Goal: Information Seeking & Learning: Check status

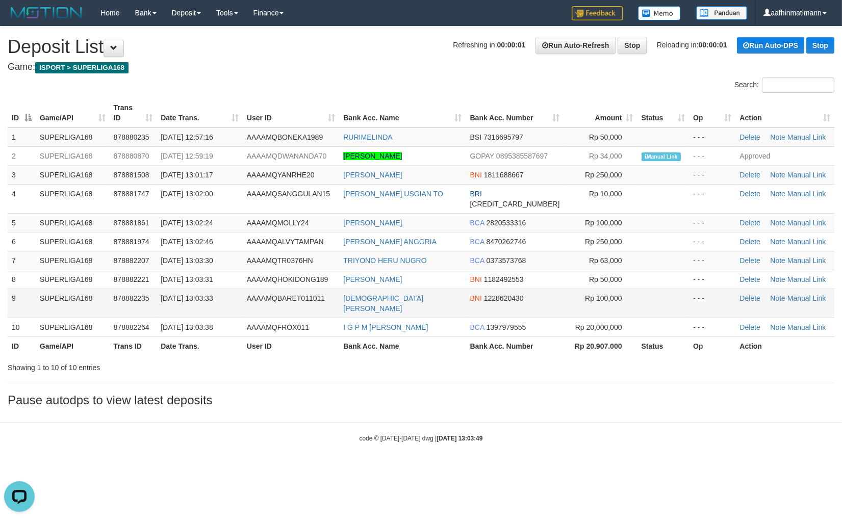
click at [299, 289] on td "AAAAMQBARET011011" at bounding box center [291, 303] width 96 height 29
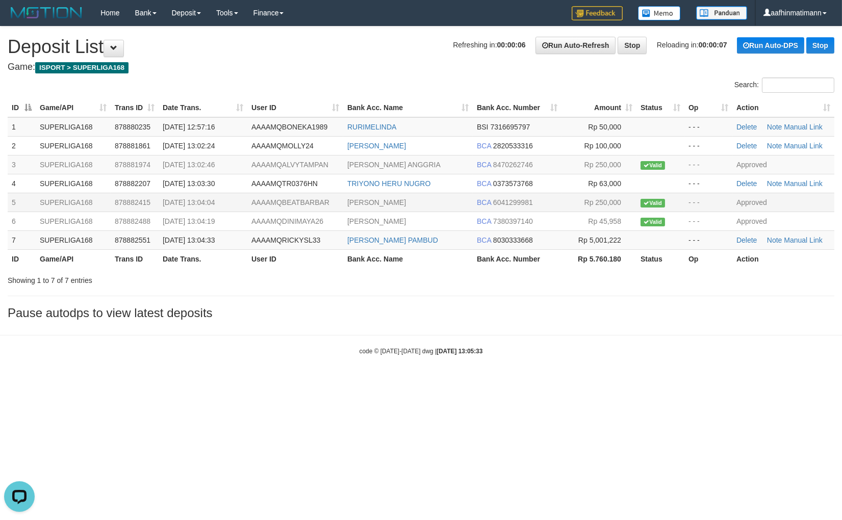
click at [234, 195] on td "30/09/2025 13:04:04" at bounding box center [203, 202] width 89 height 19
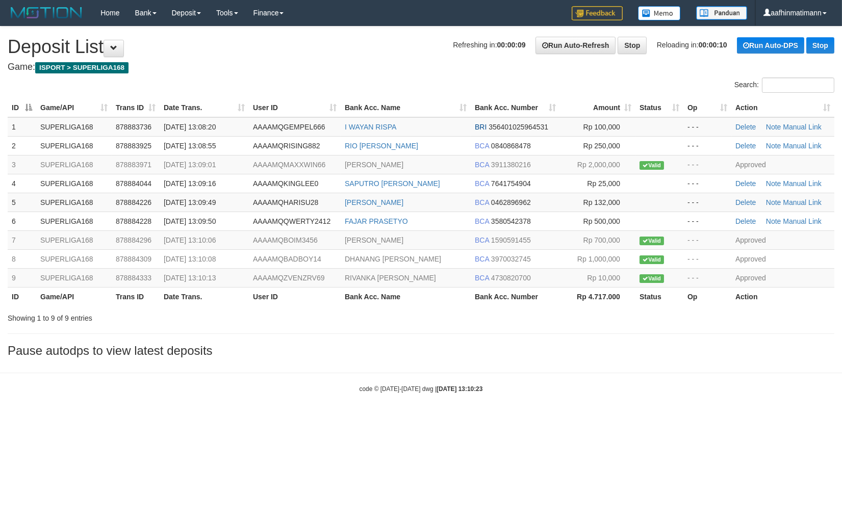
drag, startPoint x: 418, startPoint y: 369, endPoint x: 350, endPoint y: 357, distance: 68.9
click at [418, 369] on body "Toggle navigation Home Bank Account List Load By Website Group [ISPORT] SUPERLI…" at bounding box center [421, 209] width 842 height 419
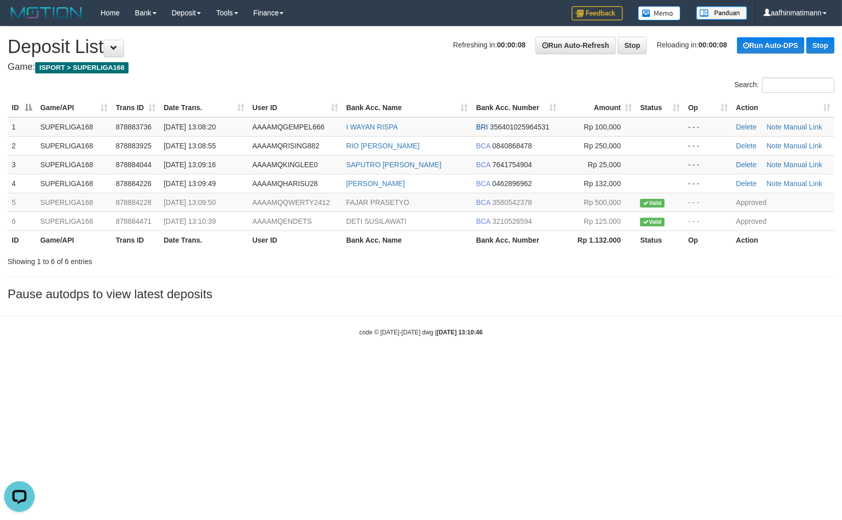
drag, startPoint x: 550, startPoint y: 353, endPoint x: 458, endPoint y: 380, distance: 95.7
click at [547, 354] on body "Toggle navigation Home Bank Account List Load By Website Group [ISPORT] SUPERLI…" at bounding box center [421, 181] width 842 height 363
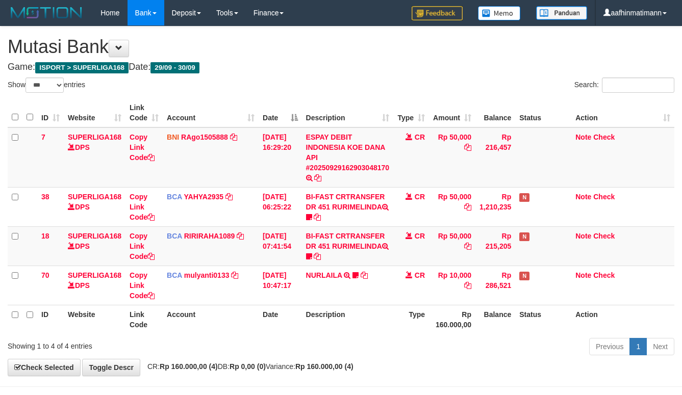
select select "***"
drag, startPoint x: 328, startPoint y: 2, endPoint x: 250, endPoint y: 43, distance: 88.3
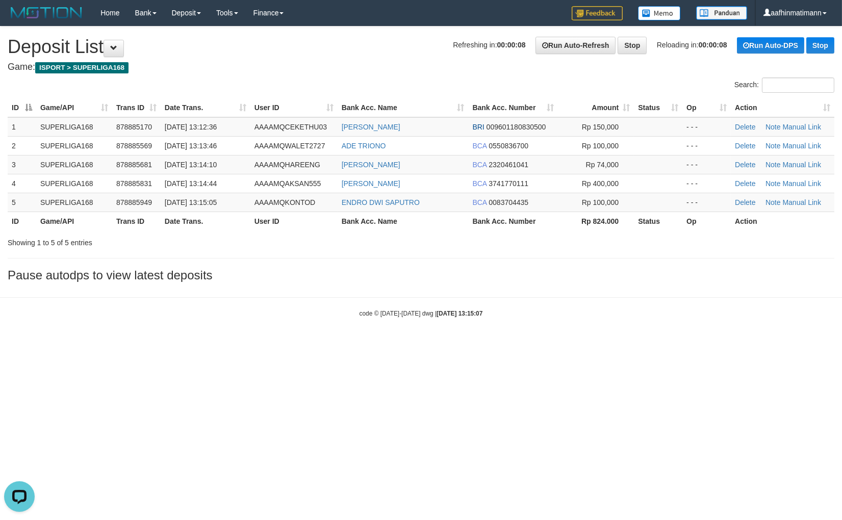
drag, startPoint x: 377, startPoint y: 108, endPoint x: 266, endPoint y: 102, distance: 111.4
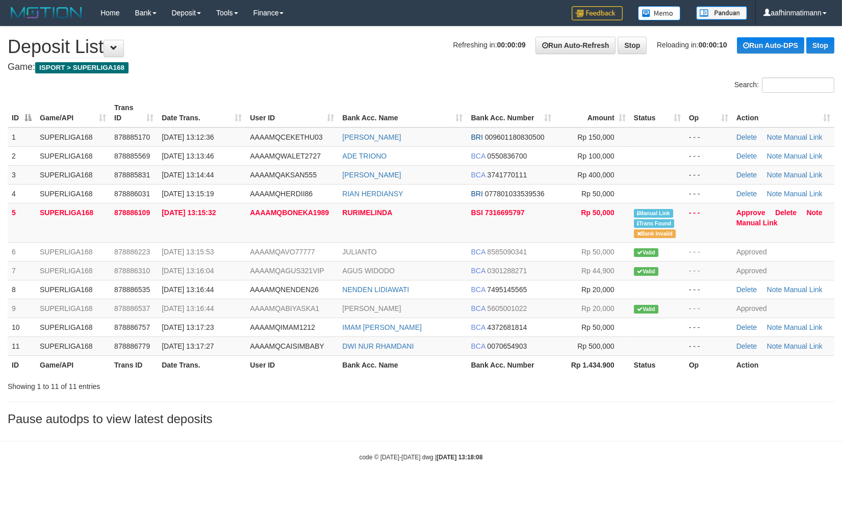
drag, startPoint x: 409, startPoint y: 41, endPoint x: 409, endPoint y: 34, distance: 7.1
click at [409, 34] on div "**********" at bounding box center [421, 229] width 842 height 404
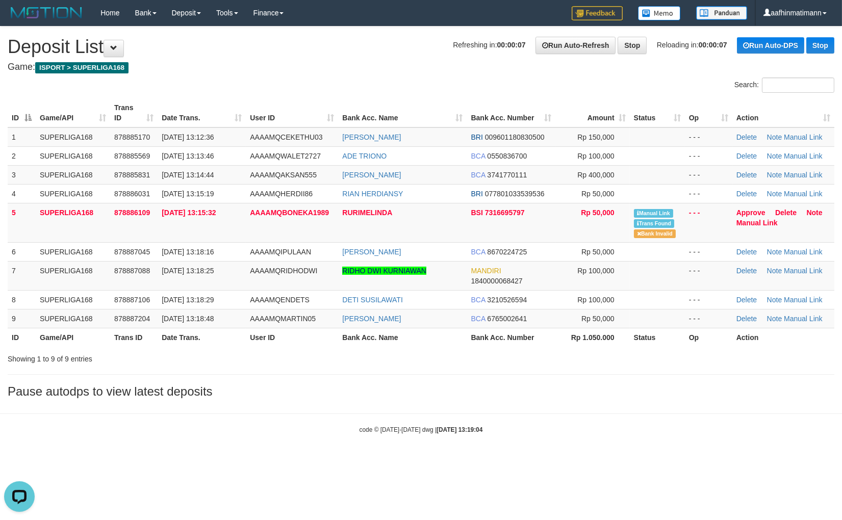
drag, startPoint x: 320, startPoint y: 43, endPoint x: 301, endPoint y: 53, distance: 21.0
click at [318, 45] on h1 "Refreshing in: 00:00:07 Run Auto-Refresh Stop Reloading in: 00:00:07 Run Auto-D…" at bounding box center [421, 47] width 827 height 20
click at [293, 60] on div "**********" at bounding box center [421, 215] width 842 height 377
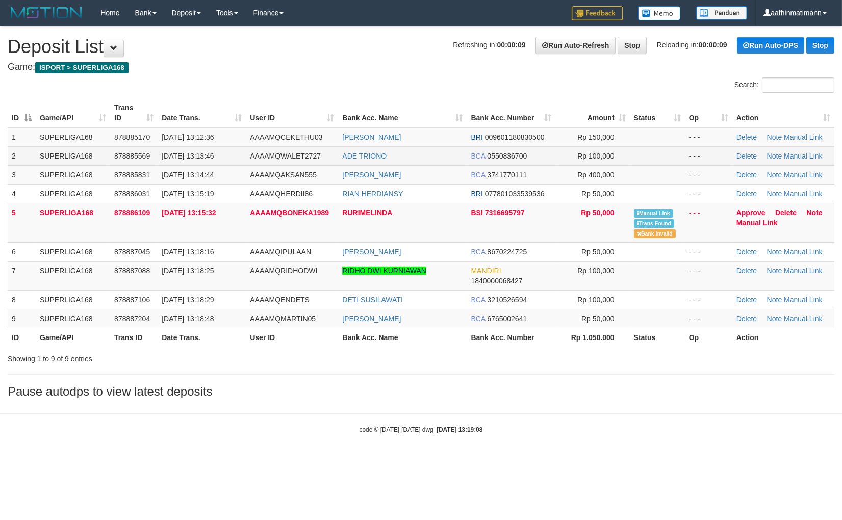
drag, startPoint x: 284, startPoint y: 48, endPoint x: 527, endPoint y: 159, distance: 267.5
click at [284, 49] on h1 "Refreshing in: 00:00:09 Run Auto-Refresh Stop Reloading in: 00:00:09 Run Auto-D…" at bounding box center [421, 47] width 827 height 20
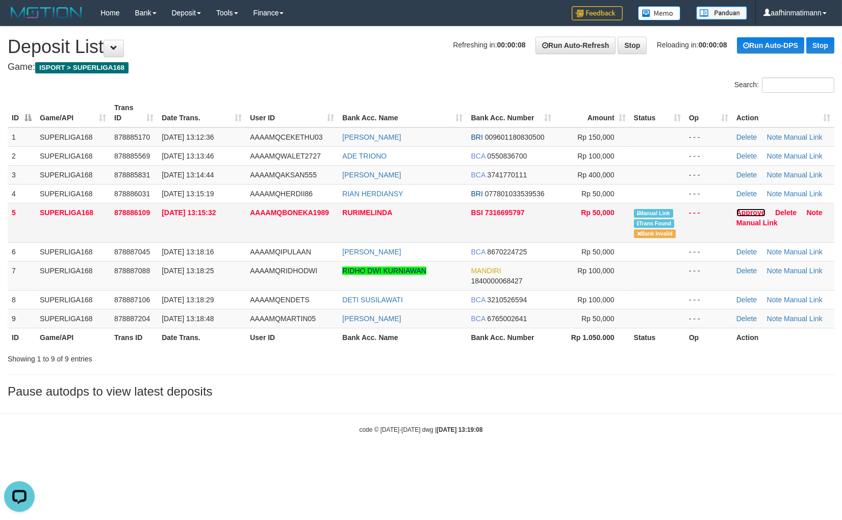
click at [750, 212] on link "Approve" at bounding box center [751, 213] width 29 height 8
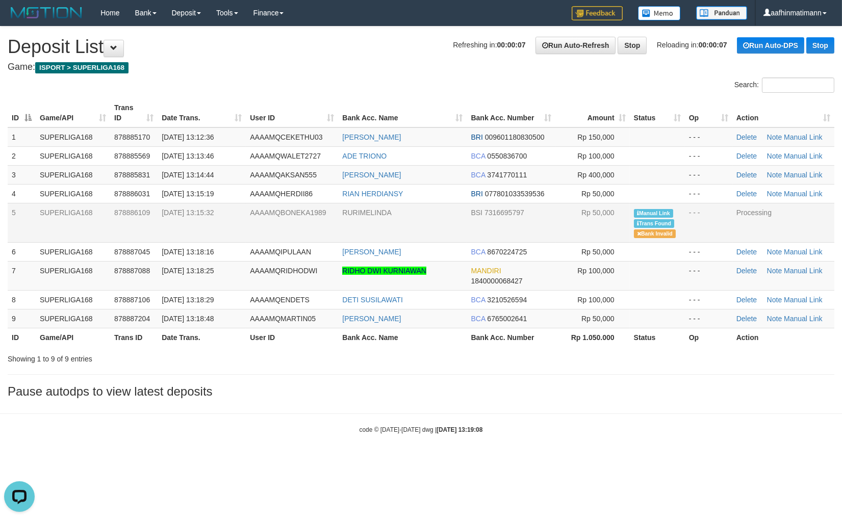
click at [269, 209] on span "AAAAMQBONEKA1989" at bounding box center [288, 213] width 76 height 8
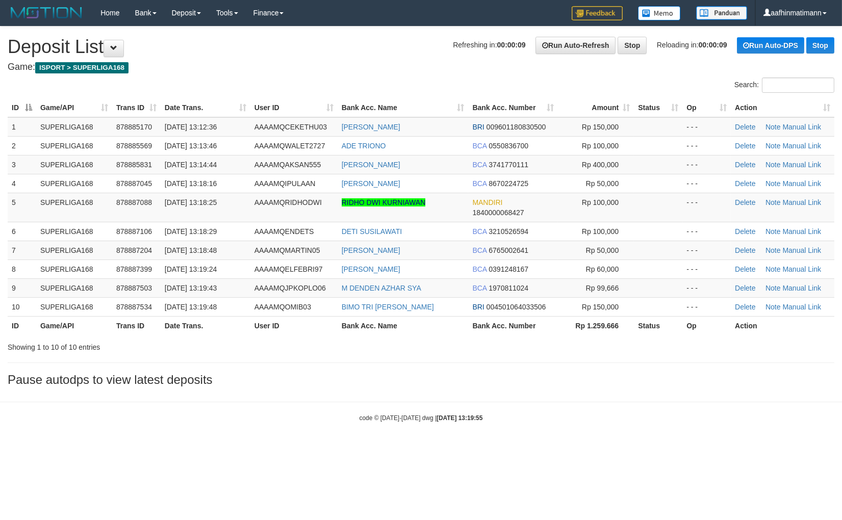
drag, startPoint x: 401, startPoint y: 68, endPoint x: 399, endPoint y: 74, distance: 6.5
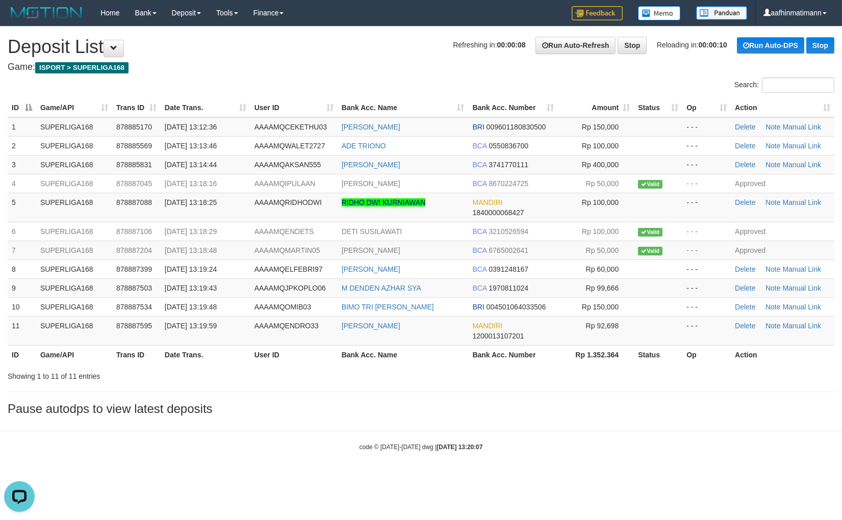
click at [371, 85] on div "Search:" at bounding box center [421, 87] width 842 height 18
click at [150, 142] on span "878885569" at bounding box center [134, 146] width 36 height 8
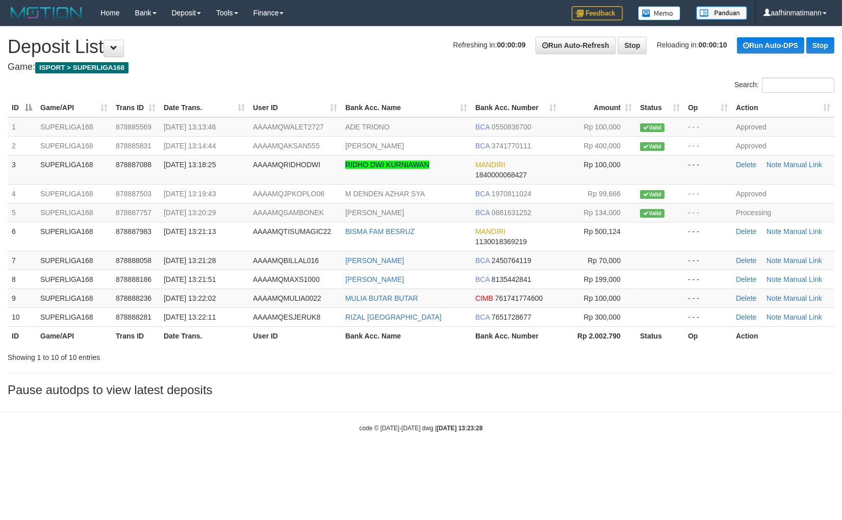
click at [318, 65] on h4 "Game: ISPORT > SUPERLIGA168" at bounding box center [421, 67] width 827 height 10
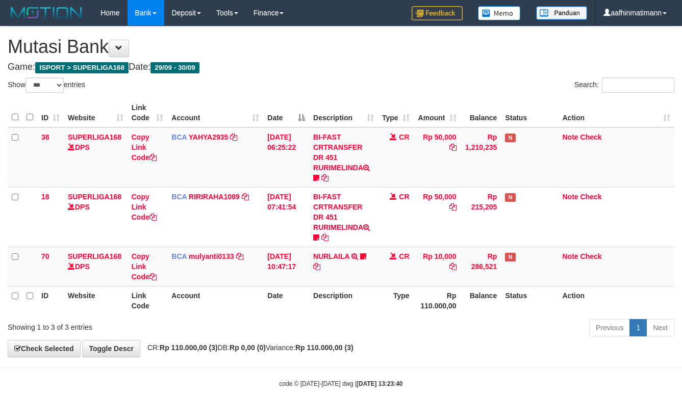
select select "***"
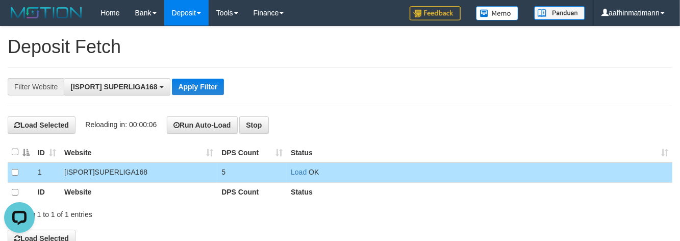
scroll to position [9, 0]
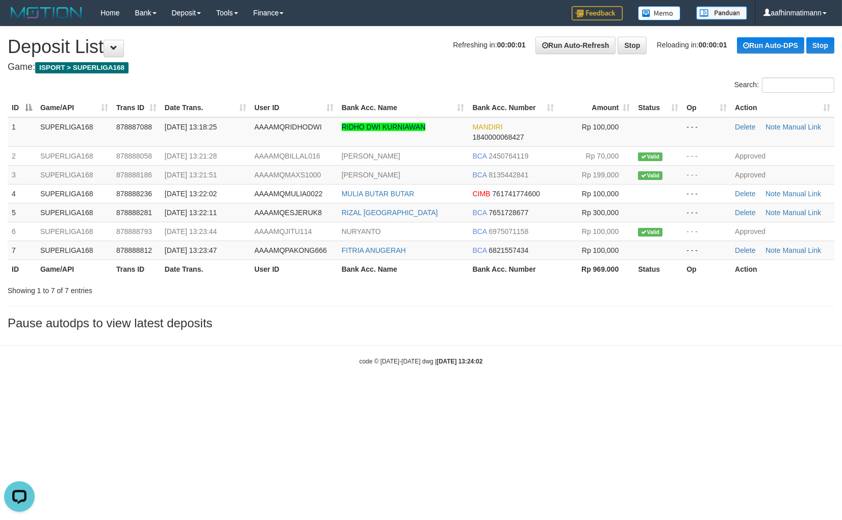
click at [338, 105] on th "Bank Acc. Name" at bounding box center [403, 107] width 131 height 19
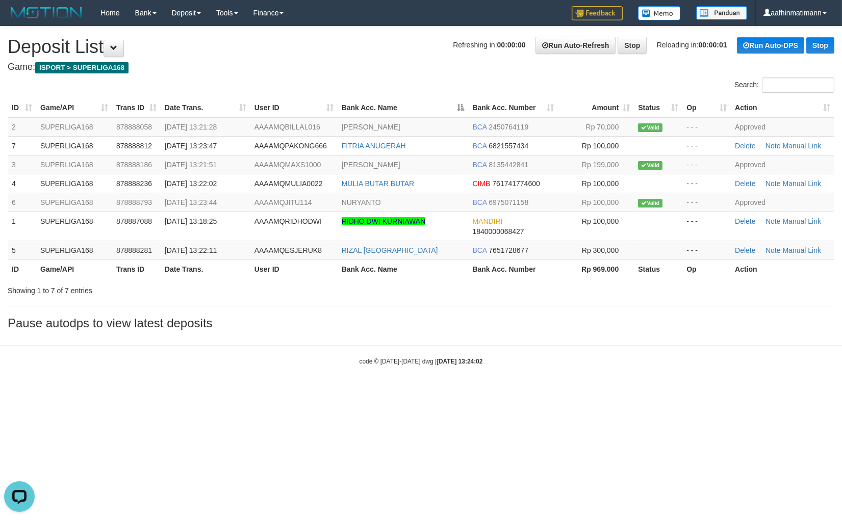
click at [338, 105] on th "Bank Acc. Name" at bounding box center [403, 107] width 131 height 19
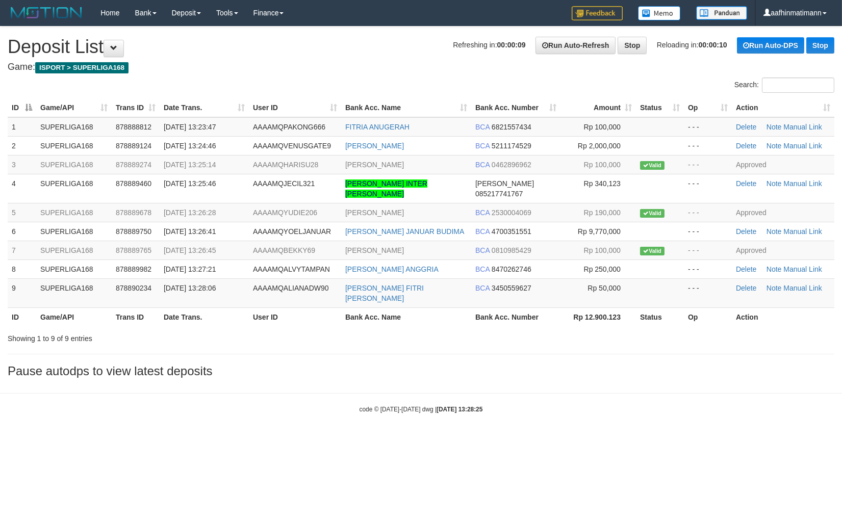
click at [338, 70] on h4 "Game: ISPORT > SUPERLIGA168" at bounding box center [421, 67] width 827 height 10
click at [335, 78] on div at bounding box center [210, 78] width 421 height 1
click at [14, 135] on td "1" at bounding box center [22, 126] width 29 height 19
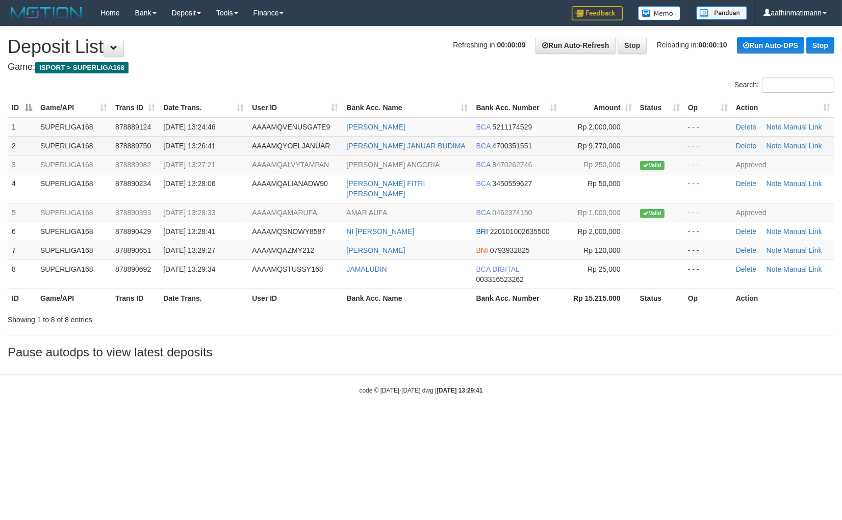
click at [347, 139] on td "[PERSON_NAME] JANUAR BUDIMA" at bounding box center [407, 145] width 130 height 19
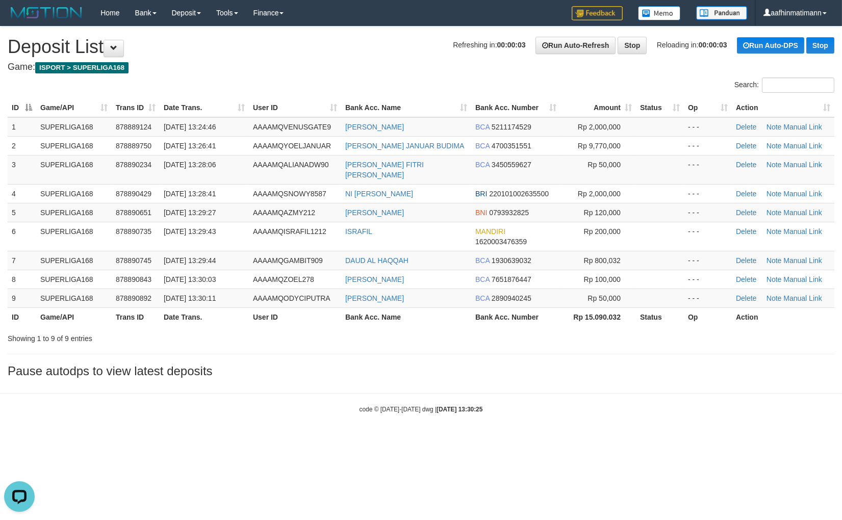
click at [349, 80] on div "Search:" at bounding box center [421, 87] width 842 height 18
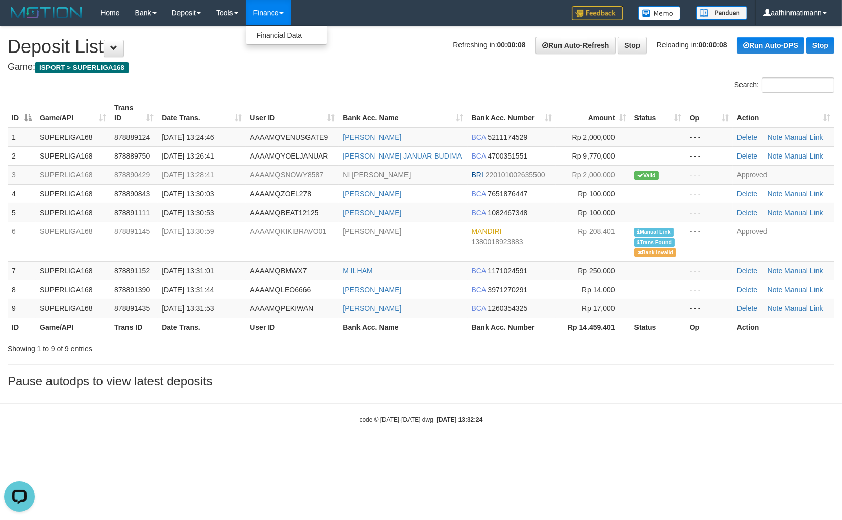
drag, startPoint x: 287, startPoint y: 21, endPoint x: 135, endPoint y: 77, distance: 162.3
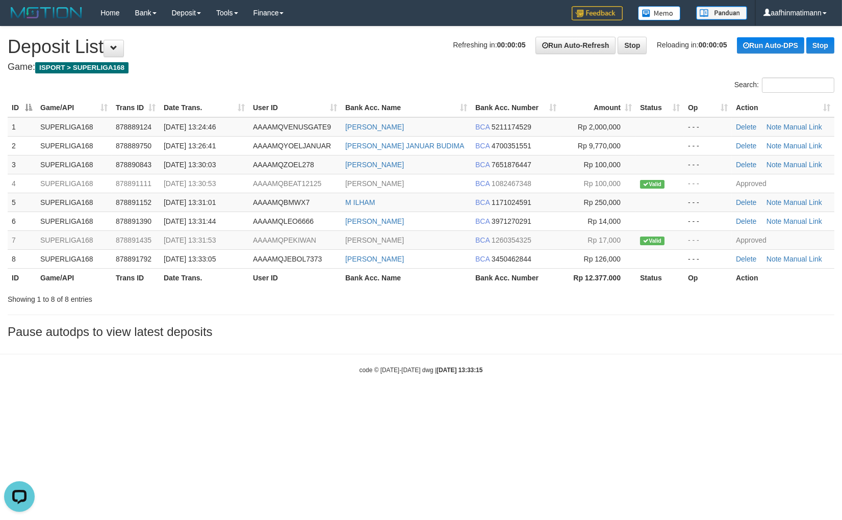
click at [313, 75] on div "**********" at bounding box center [421, 185] width 842 height 317
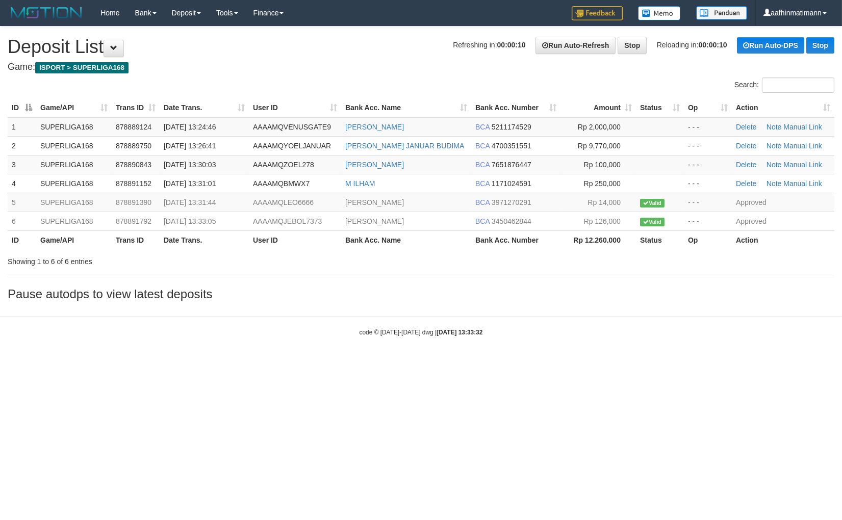
drag, startPoint x: 345, startPoint y: 67, endPoint x: 292, endPoint y: 84, distance: 55.2
click at [337, 70] on h4 "Game: ISPORT > SUPERLIGA168" at bounding box center [421, 67] width 827 height 10
